Goal: Information Seeking & Learning: Learn about a topic

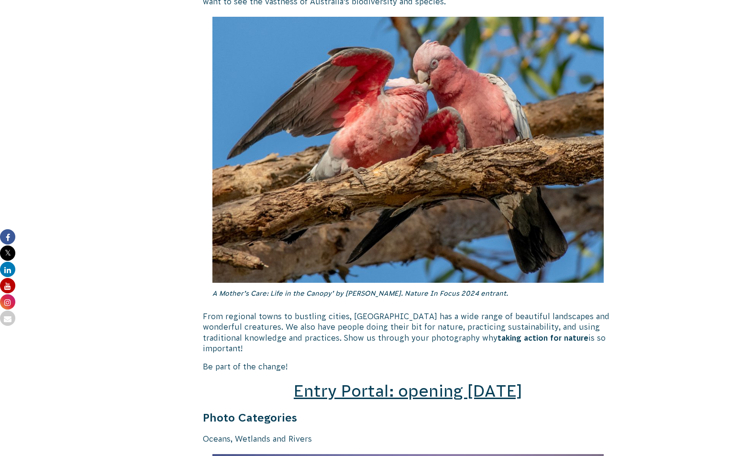
scroll to position [1292, 0]
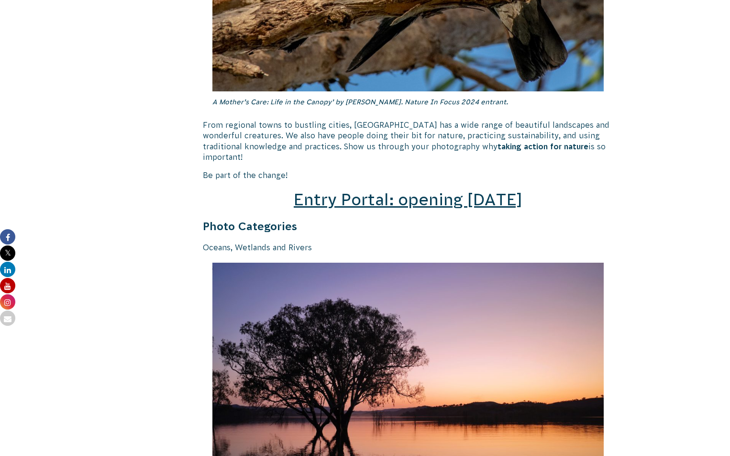
click at [368, 190] on span "Entry Portal: opening July 4" at bounding box center [408, 199] width 229 height 18
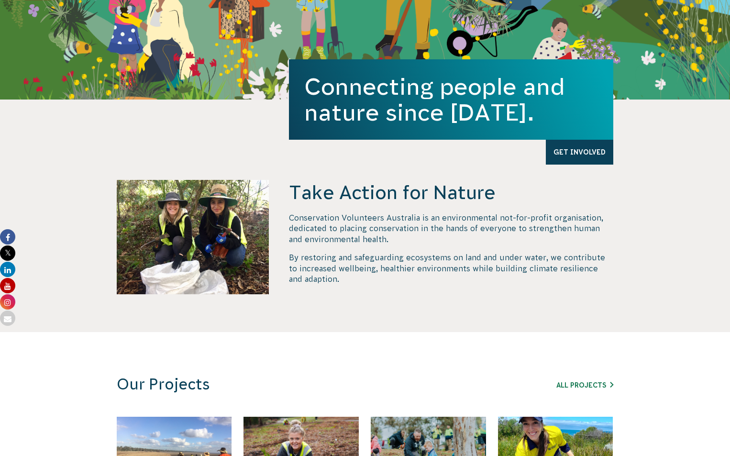
scroll to position [383, 0]
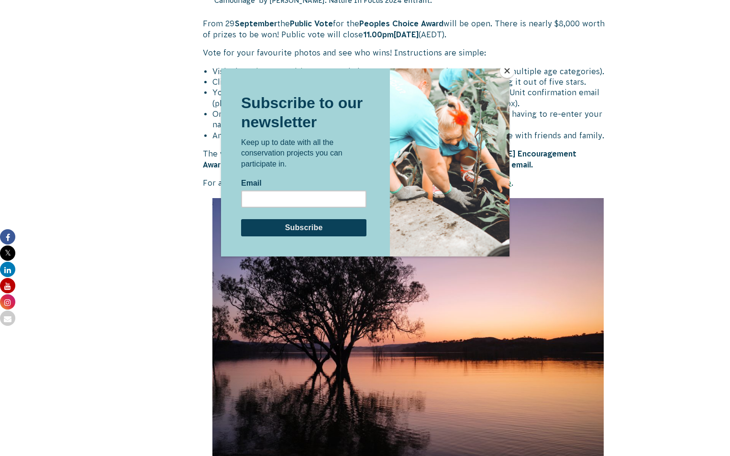
scroll to position [718, 0]
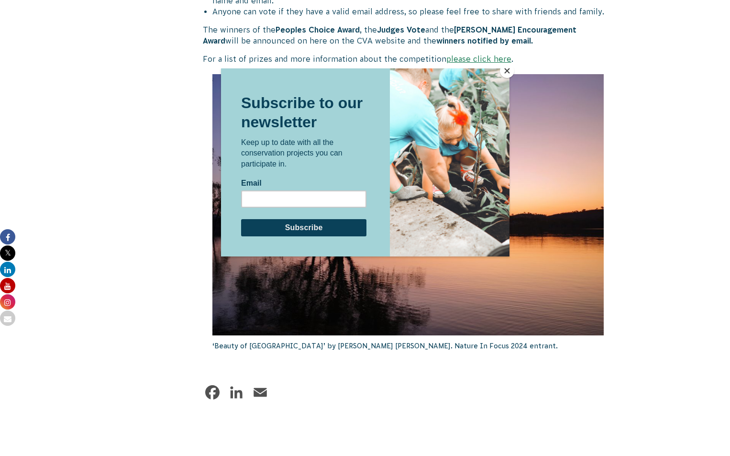
click at [509, 72] on button "Close" at bounding box center [507, 71] width 14 height 14
